Goal: Task Accomplishment & Management: Use online tool/utility

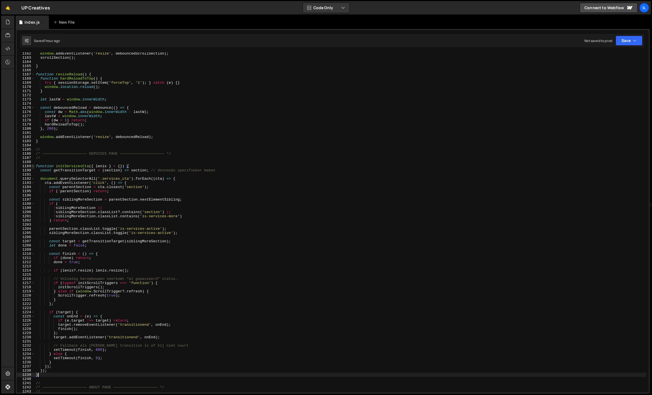
click at [33, 165] on span at bounding box center [32, 166] width 3 height 4
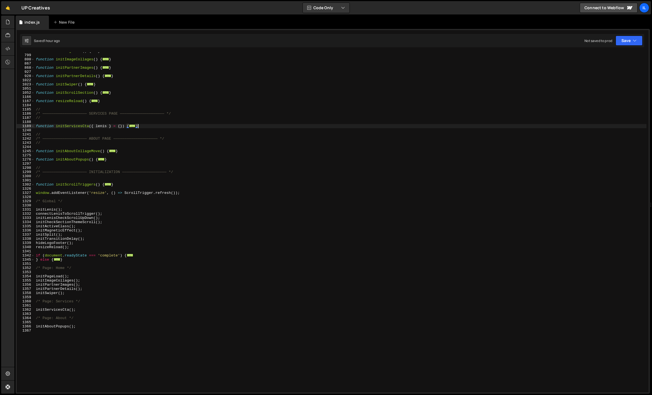
scroll to position [186, 0]
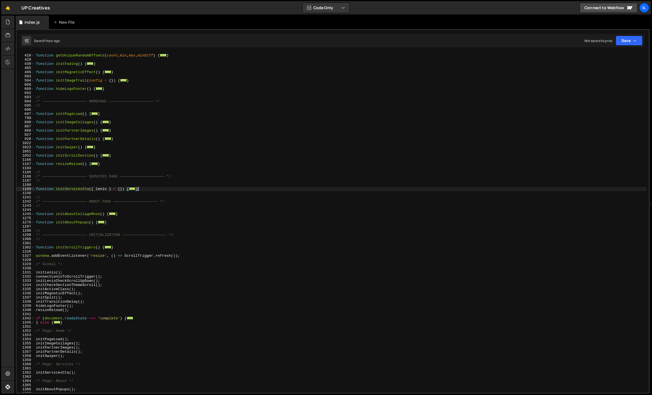
click at [73, 191] on div "function getUniqueRandomOffsets ( count , min , max , minDiff ) { ... } functio…" at bounding box center [340, 223] width 611 height 348
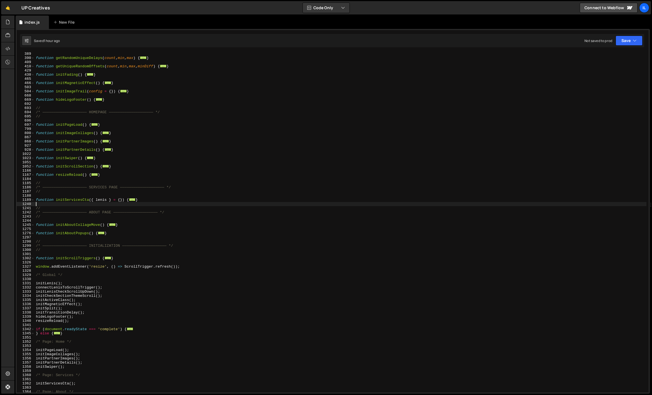
scroll to position [168, 0]
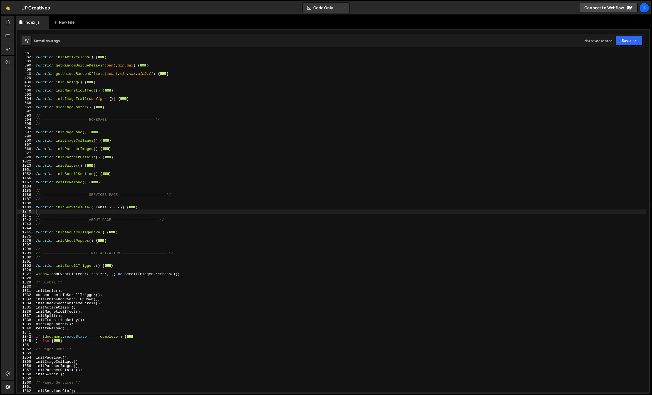
click at [64, 186] on div "function initActiveClass ( ) { ... } function getRandomUniqueDelays ( count , m…" at bounding box center [340, 225] width 611 height 348
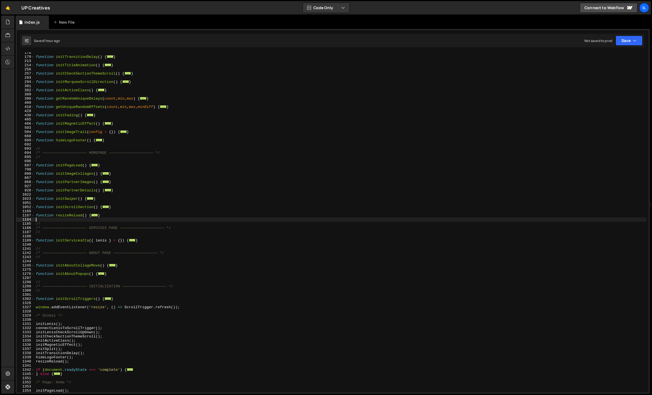
scroll to position [130, 0]
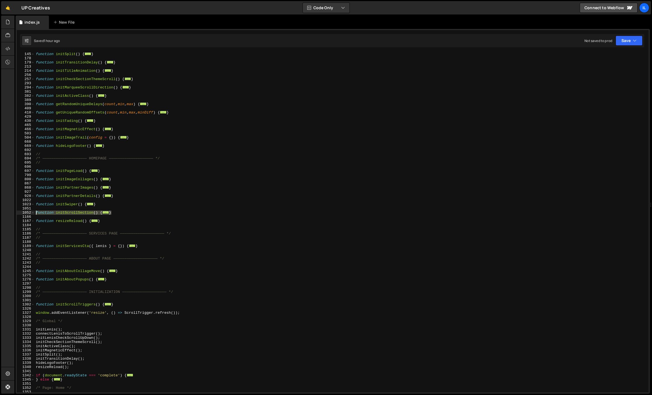
drag, startPoint x: 125, startPoint y: 212, endPoint x: 26, endPoint y: 211, distance: 98.7
click at [26, 211] on div "145 178 179 213 214 256 257 293 294 381 382 389 390 409 410 429 430 465 466 503…" at bounding box center [333, 222] width 632 height 340
type textarea "function initScrollSection() {"
click at [64, 209] on div "function initSplit ( ) { ... } function initTransitionDelay ( ) { ... } functio…" at bounding box center [340, 226] width 611 height 348
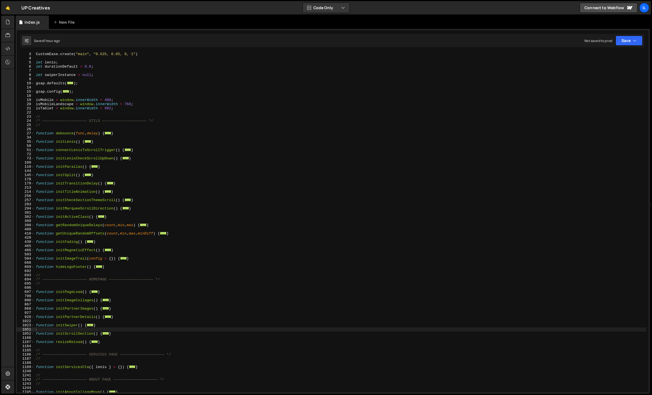
scroll to position [0, 0]
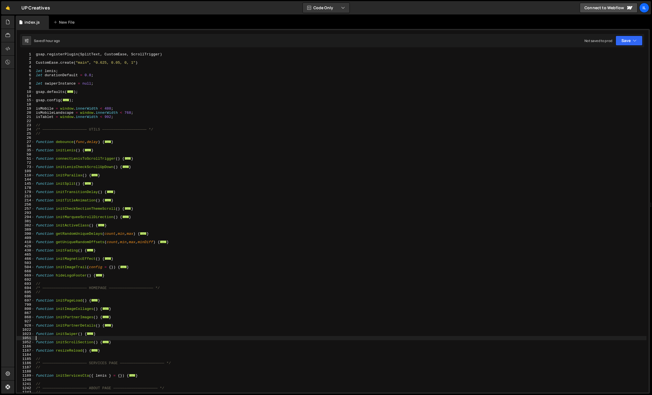
click at [127, 117] on div "gsap . registerPlugin ( SplitText , CustomEase , ScrollTrigger ) CustomEase . c…" at bounding box center [340, 226] width 611 height 348
drag, startPoint x: 142, startPoint y: 112, endPoint x: 21, endPoint y: 114, distance: 120.9
click at [21, 114] on div "isTablet = window.innerWidth < 992; 1 2 3 4 5 6 7 8 9 10 14 15 18 19 20 21 22 2…" at bounding box center [333, 222] width 632 height 340
click at [129, 123] on div "gsap . registerPlugin ( SplitText , CustomEase , ScrollTrigger ) CustomEase . c…" at bounding box center [340, 226] width 611 height 348
click at [61, 112] on div "gsap . registerPlugin ( SplitText , CustomEase , ScrollTrigger ) CustomEase . c…" at bounding box center [340, 226] width 611 height 348
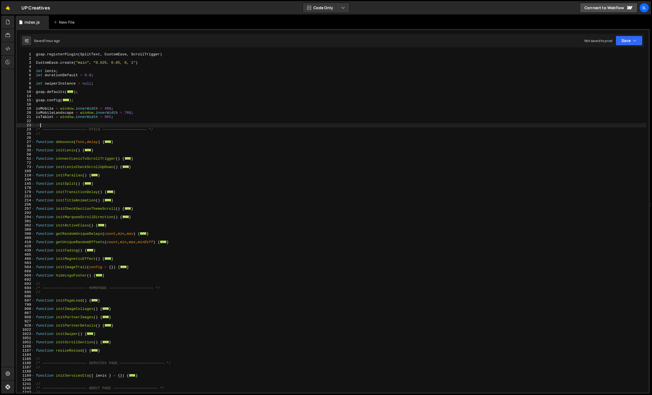
type textarea "isMobileLandscape = window.innerWidth < 768;"
click at [61, 112] on div "gsap . registerPlugin ( SplitText , CustomEase , ScrollTrigger ) CustomEase . c…" at bounding box center [340, 226] width 611 height 348
click at [64, 121] on div "gsap . registerPlugin ( SplitText , CustomEase , ScrollTrigger ) CustomEase . c…" at bounding box center [340, 226] width 611 height 348
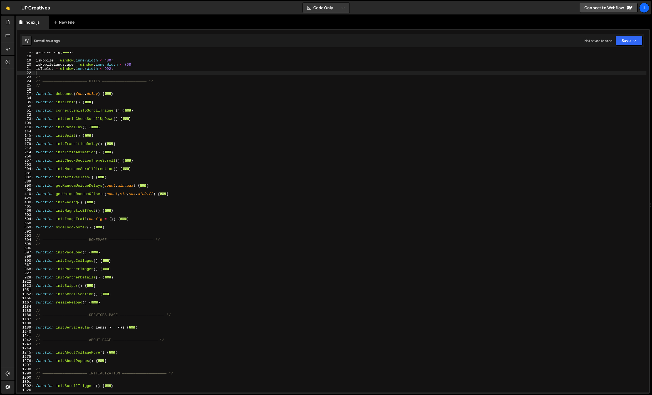
scroll to position [48, 0]
click at [33, 295] on span at bounding box center [32, 294] width 3 height 4
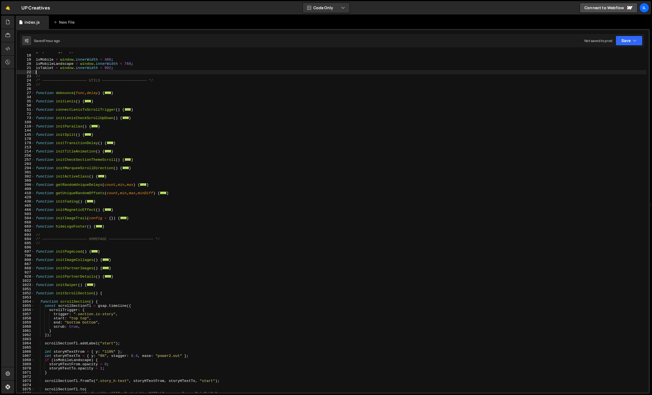
scroll to position [78, 0]
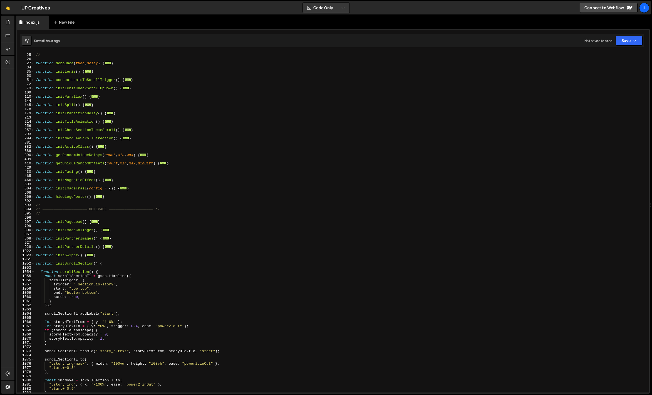
click at [105, 272] on div "/* ———————————————————— UTILS ———————————————————— */ // function debounce ( fu…" at bounding box center [340, 223] width 611 height 348
type textarea "function scrollSection() {"
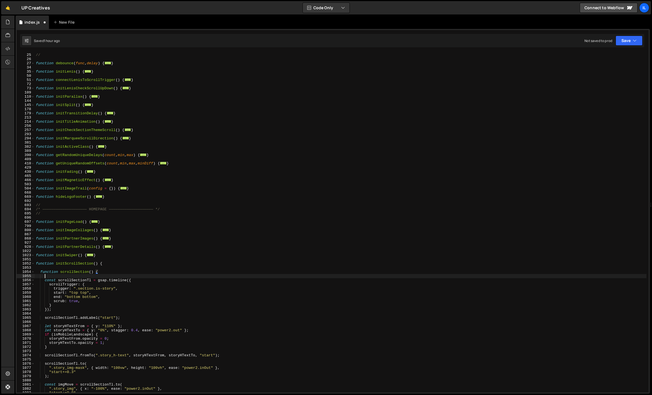
scroll to position [0, 0]
paste textarea
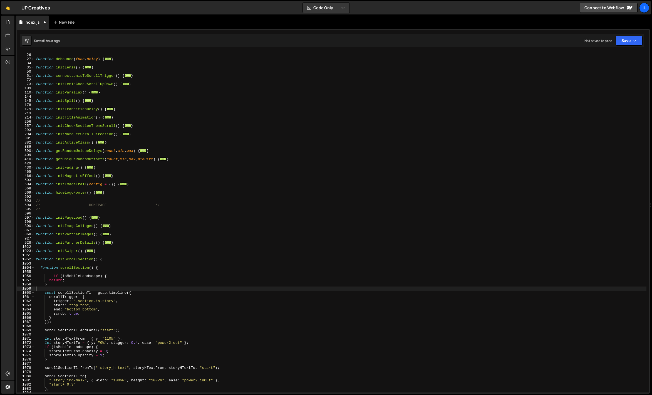
scroll to position [104, 0]
